Goal: Task Accomplishment & Management: Manage account settings

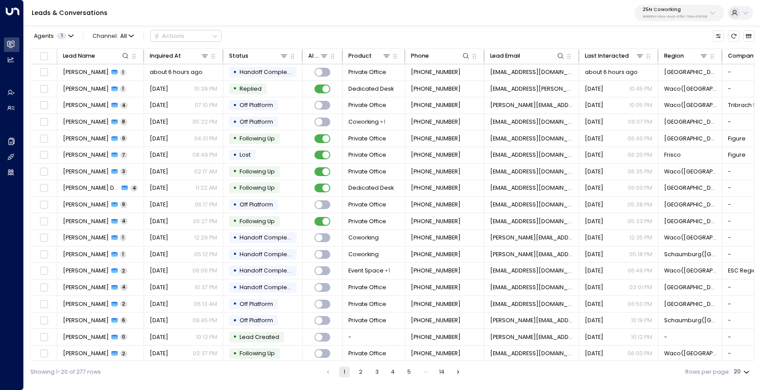
click at [664, 10] on p "25N Coworking" at bounding box center [674, 9] width 65 height 5
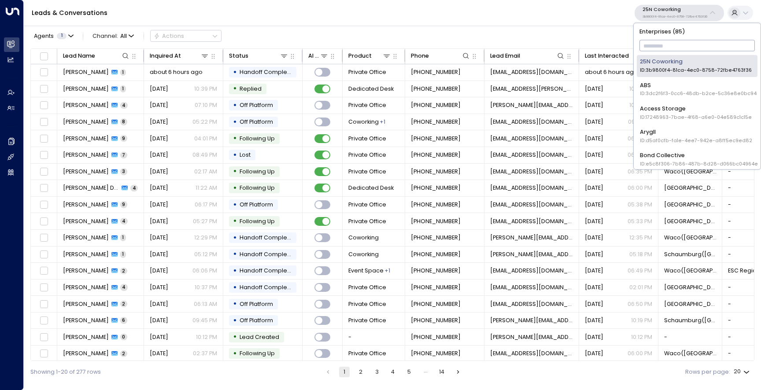
click at [663, 39] on input "text" at bounding box center [697, 45] width 116 height 15
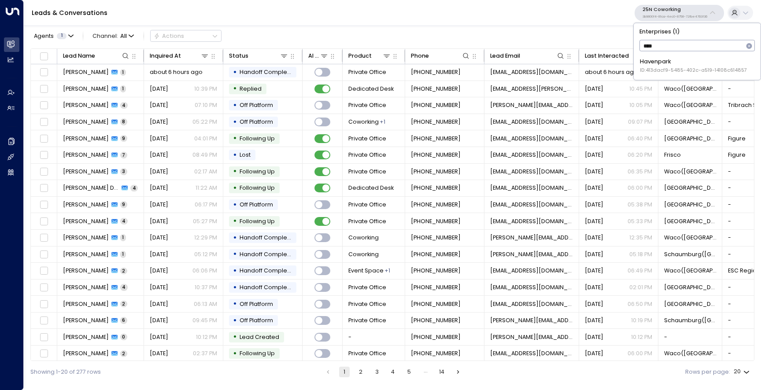
type input "*****"
click at [660, 65] on div "Havenpark ID: 413dacf9-5485-402c-a519-14108c614857" at bounding box center [693, 66] width 107 height 16
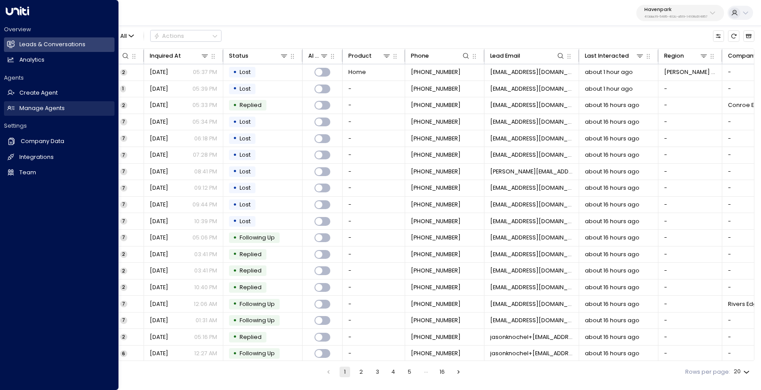
click at [44, 107] on h2 "Manage Agents" at bounding box center [41, 108] width 45 height 8
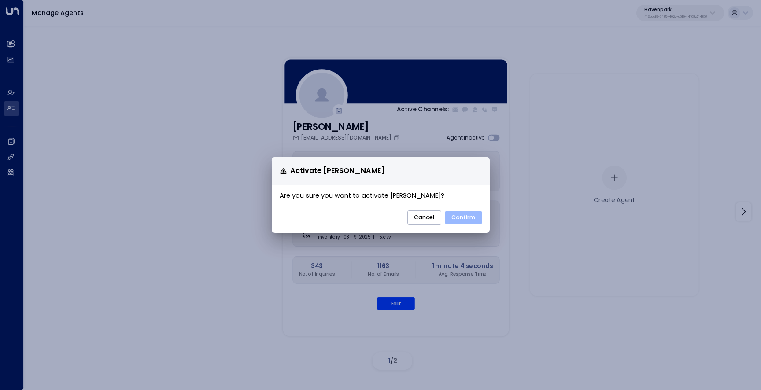
click at [469, 220] on button "Confirm" at bounding box center [463, 218] width 37 height 14
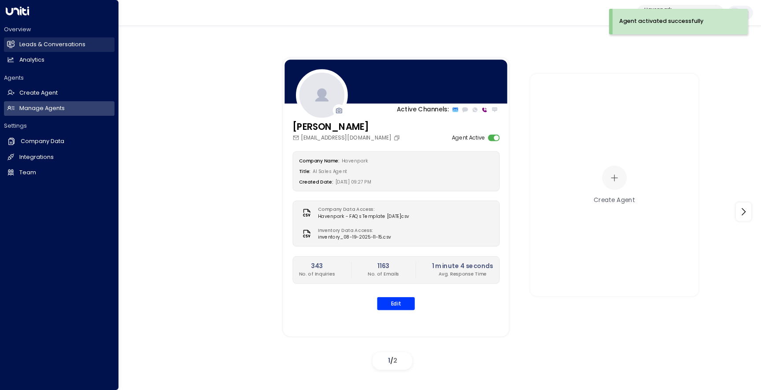
click at [23, 43] on h2 "Leads & Conversations" at bounding box center [52, 45] width 66 height 8
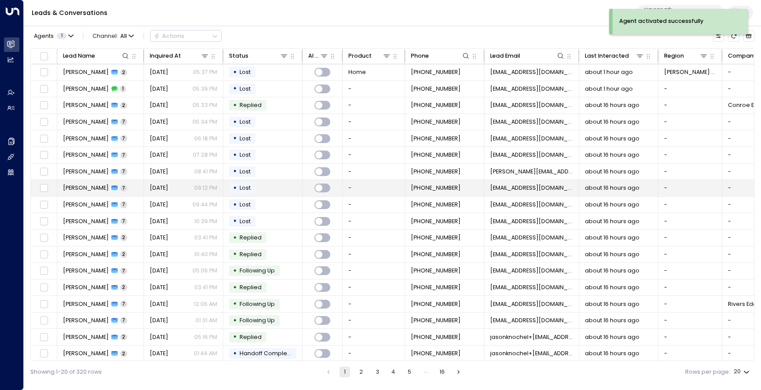
scroll to position [37, 0]
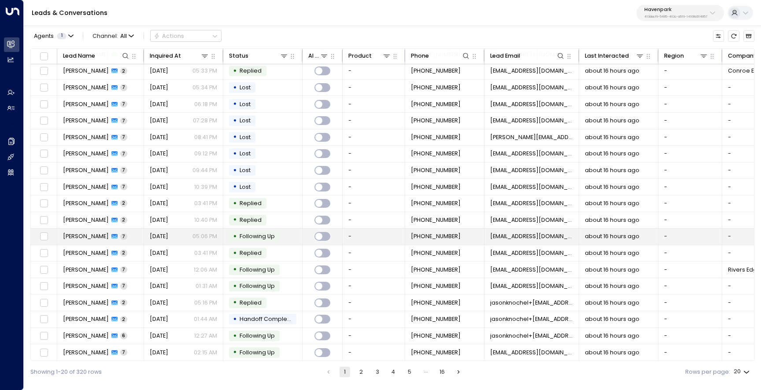
click at [81, 232] on span "[PERSON_NAME]" at bounding box center [86, 236] width 46 height 8
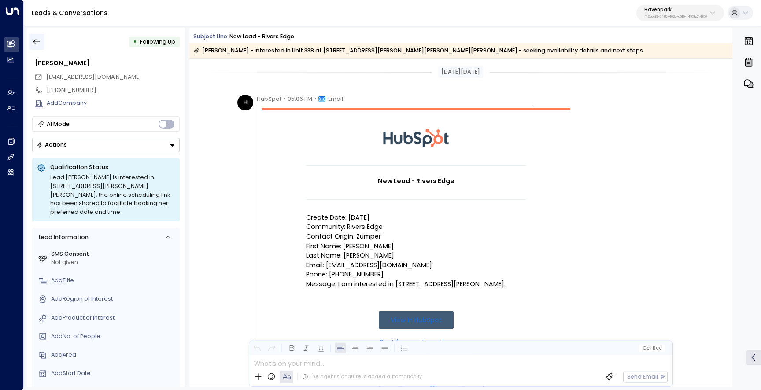
click at [37, 45] on icon "button" at bounding box center [36, 41] width 9 height 9
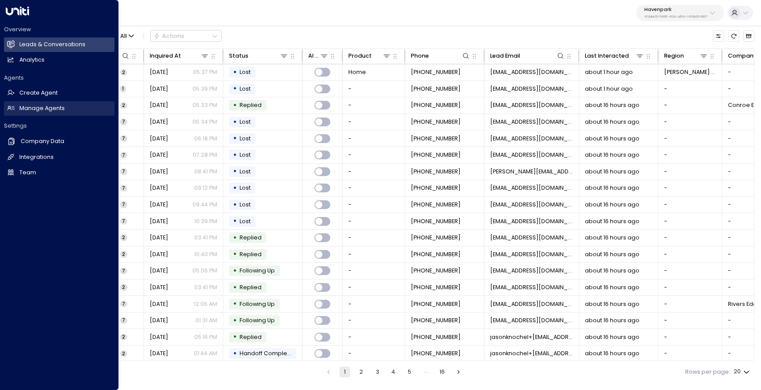
click at [35, 107] on h2 "Manage Agents" at bounding box center [41, 108] width 45 height 8
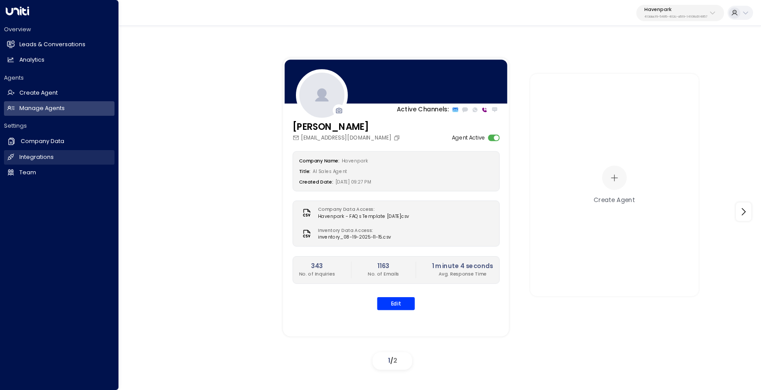
click at [61, 162] on link "Integrations Integrations" at bounding box center [59, 157] width 111 height 15
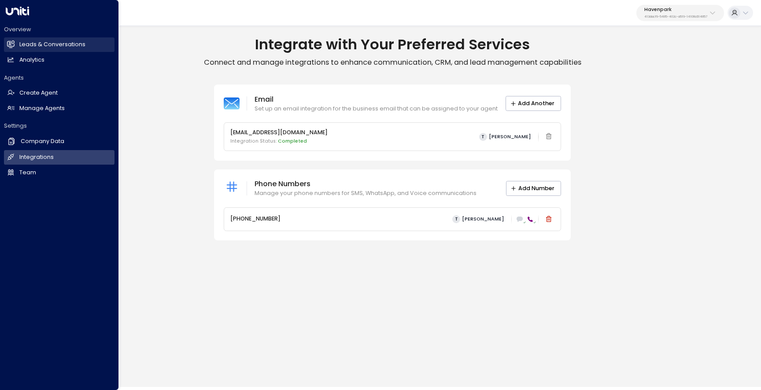
click at [15, 45] on link "Leads & Conversations Leads & Conversations" at bounding box center [59, 44] width 111 height 15
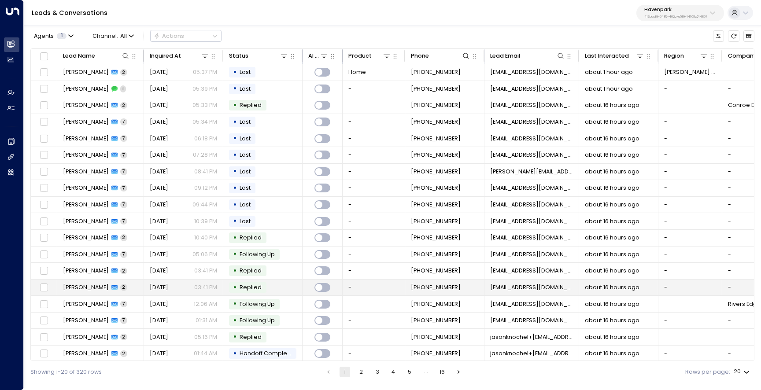
scroll to position [37, 0]
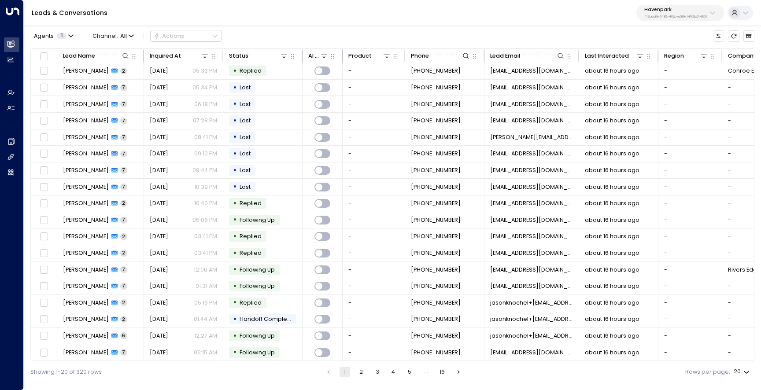
click at [361, 372] on button "2" at bounding box center [361, 372] width 11 height 11
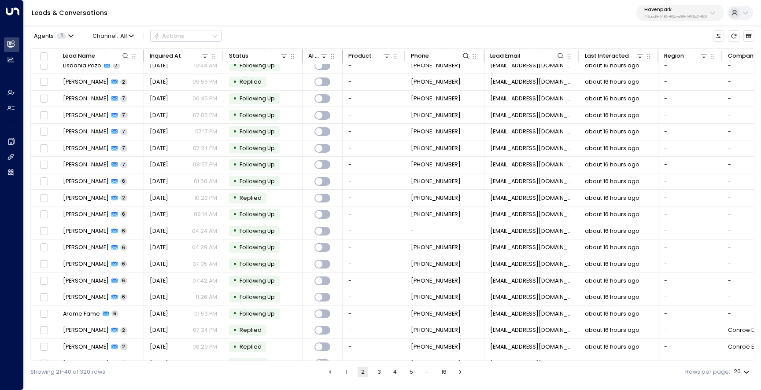
scroll to position [37, 0]
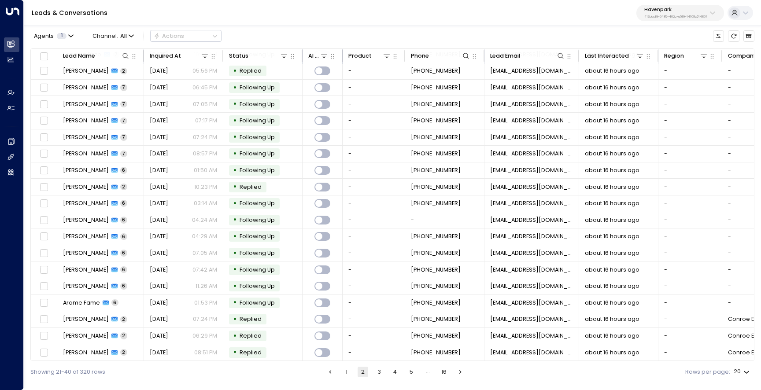
click at [347, 372] on button "1" at bounding box center [346, 372] width 11 height 11
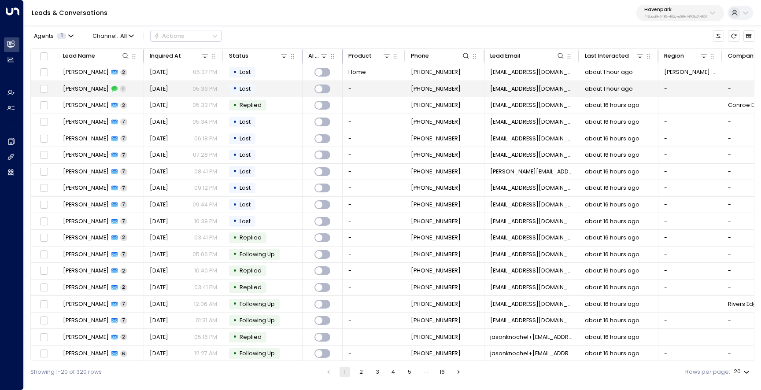
click at [81, 91] on span "[PERSON_NAME]" at bounding box center [86, 89] width 46 height 8
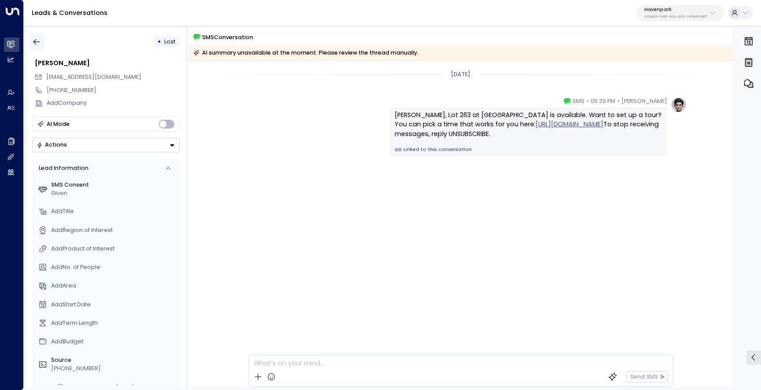
click at [38, 47] on button "button" at bounding box center [37, 42] width 16 height 16
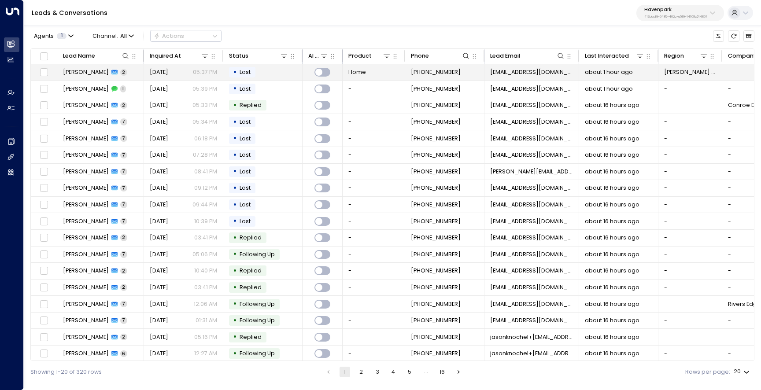
click at [83, 74] on span "[PERSON_NAME]" at bounding box center [86, 72] width 46 height 8
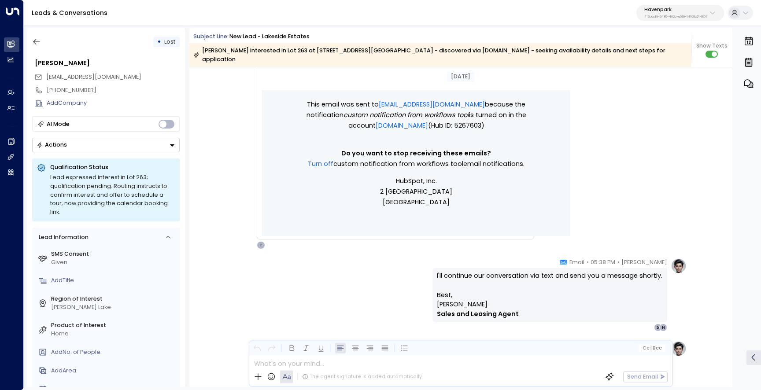
scroll to position [324, 0]
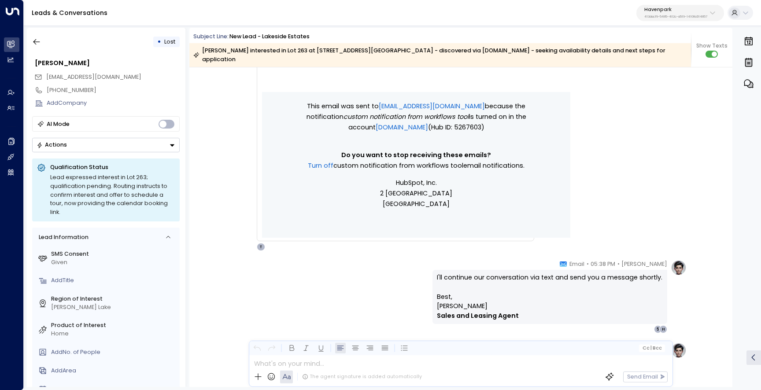
click at [494, 273] on p "I'll continue our conversation via text and send you a message shortly." at bounding box center [549, 282] width 225 height 19
copy p "I'll continue our conversation via text and send you a message shortly."
